Goal: Transaction & Acquisition: Subscribe to service/newsletter

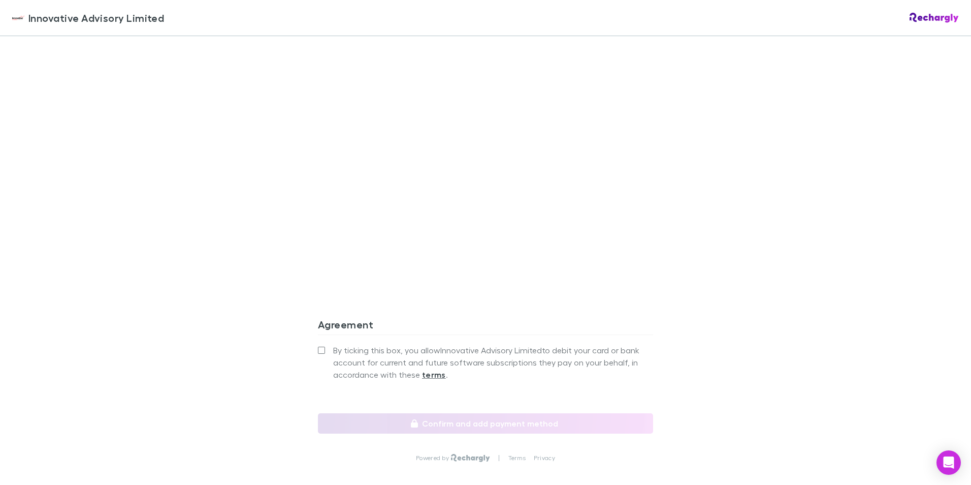
scroll to position [808, 0]
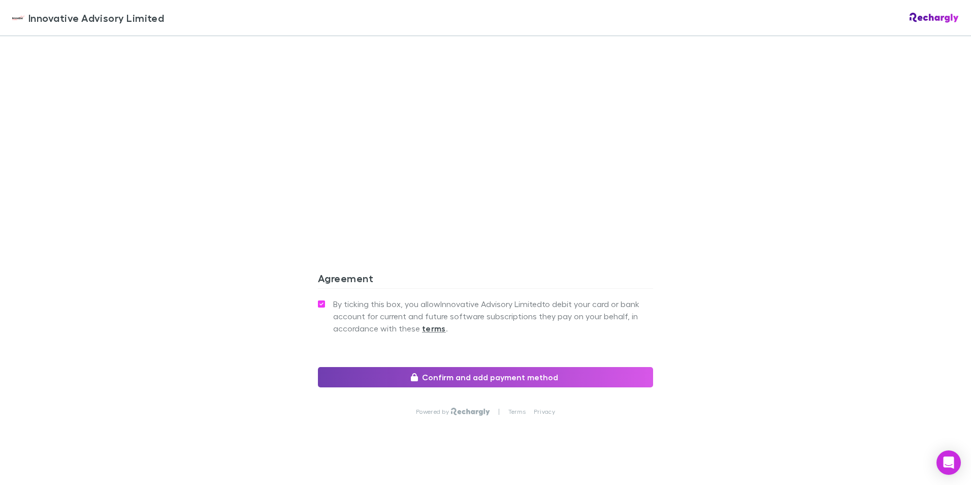
click at [452, 367] on button "Confirm and add payment method" at bounding box center [485, 377] width 335 height 20
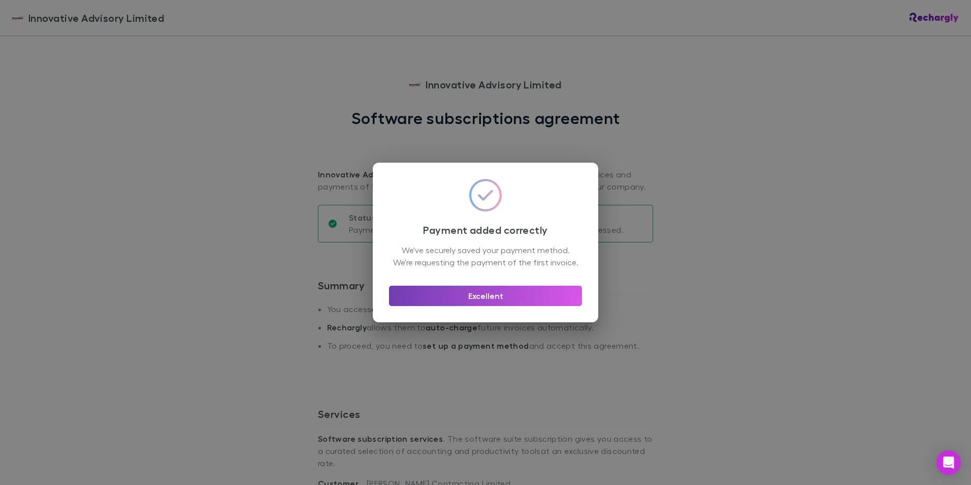
click at [487, 301] on button "Excellent" at bounding box center [485, 295] width 193 height 20
